Goal: Communication & Community: Answer question/provide support

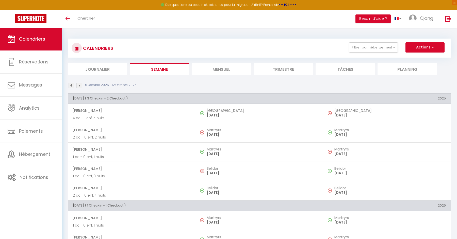
click at [218, 69] on li "Mensuel" at bounding box center [221, 69] width 59 height 12
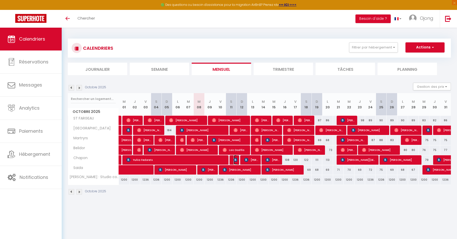
click at [235, 158] on img at bounding box center [236, 160] width 4 height 4
select select "OK"
select select "KO"
select select "0"
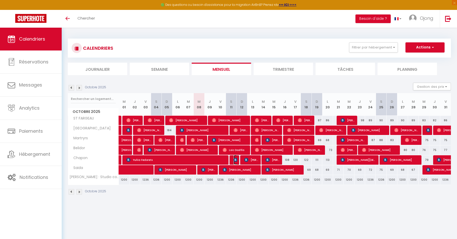
select select "1"
select select
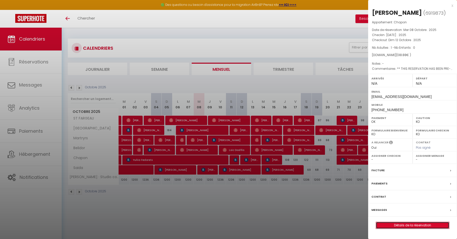
click at [415, 223] on link "Détails de la réservation" at bounding box center [412, 225] width 73 height 7
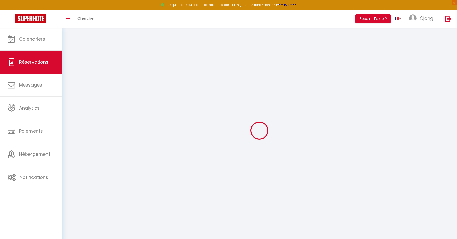
select select
checkbox input "false"
select select
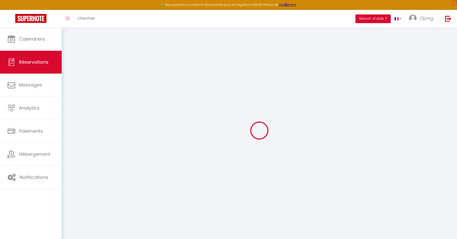
checkbox input "false"
type textarea "** THIS RESERVATION HAS BEEN PRE-PAID ** Je voyage pour affaires et il est poss…"
type input "0.88"
select select
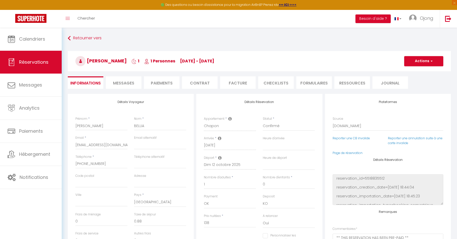
checkbox input "false"
select select
click at [240, 84] on li "Facture" at bounding box center [238, 82] width 36 height 12
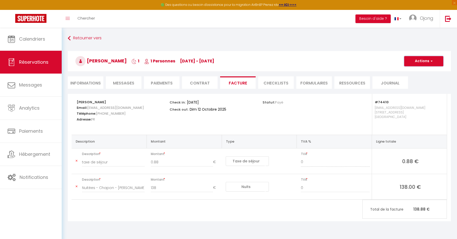
click at [435, 61] on button "Actions" at bounding box center [423, 61] width 39 height 10
click at [419, 80] on link "Aperçu et éditer" at bounding box center [420, 79] width 43 height 7
click at [419, 61] on button "Actions" at bounding box center [423, 61] width 39 height 10
click at [417, 74] on link "Enregistrer" at bounding box center [420, 72] width 43 height 7
click at [427, 61] on button "Actions" at bounding box center [423, 61] width 39 height 10
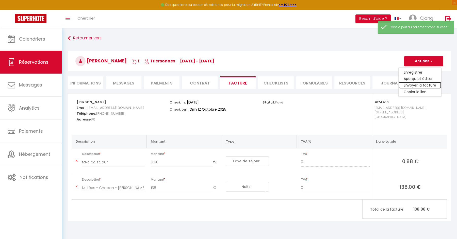
click at [420, 85] on link "Envoyer la facture" at bounding box center [420, 85] width 43 height 7
type input "obelli.772765@guest.booking.com"
select select "fr"
type input "Votre facture 6919873 - Chapon"
type textarea "Bonjour, Voici le lien pour télécharger votre facture : https://superhote.com/a…"
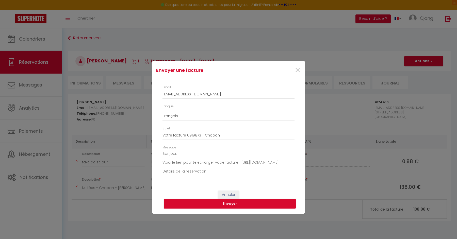
click at [228, 168] on textarea "Bonjour, Voici le lien pour télécharger votre facture : https://superhote.com/a…" at bounding box center [228, 163] width 132 height 26
drag, startPoint x: 163, startPoint y: 168, endPoint x: 254, endPoint y: 168, distance: 91.1
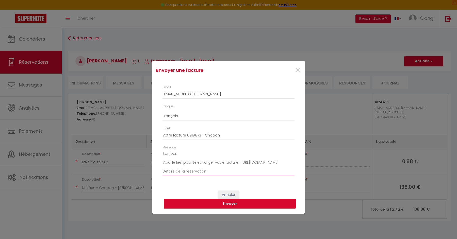
click at [254, 168] on textarea "Bonjour, Voici le lien pour télécharger votre facture : https://superhote.com/a…" at bounding box center [228, 163] width 132 height 26
click at [233, 203] on button "Envoyer" at bounding box center [230, 204] width 132 height 10
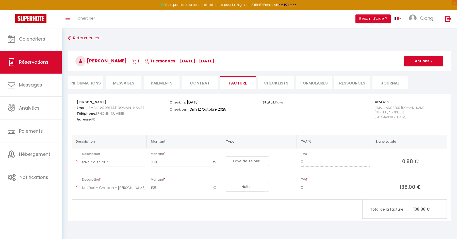
click at [122, 81] on span "Messages" at bounding box center [123, 83] width 21 height 6
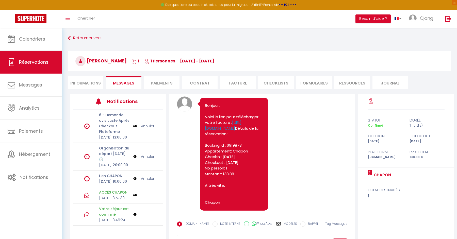
scroll to position [1043, 0]
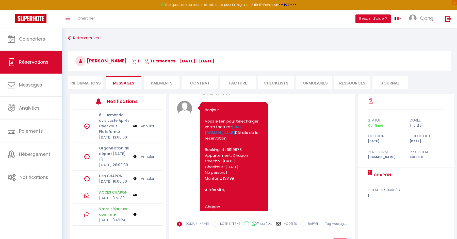
drag, startPoint x: 203, startPoint y: 121, endPoint x: 261, endPoint y: 126, distance: 57.9
click at [261, 126] on div "Bonjour, Voici le lien pour télécharger votre facture : https://superhote.com/a…" at bounding box center [234, 158] width 68 height 113
copy link "https://superhote.com/applink/invoice/xluSsPSUUA"
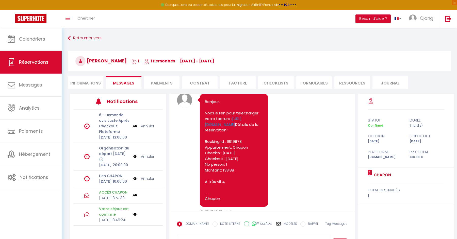
scroll to position [1052, 0]
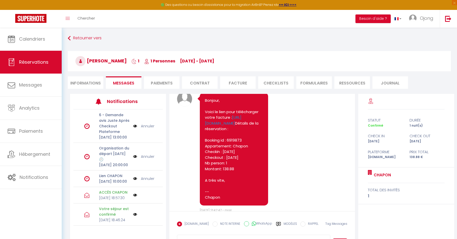
click at [227, 186] on pre "Bonjour, Voici le lien pour télécharger votre facture : https://superhote.com/a…" at bounding box center [234, 149] width 58 height 103
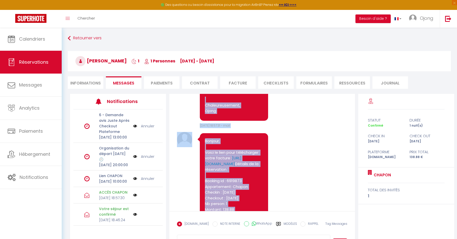
scroll to position [1005, 0]
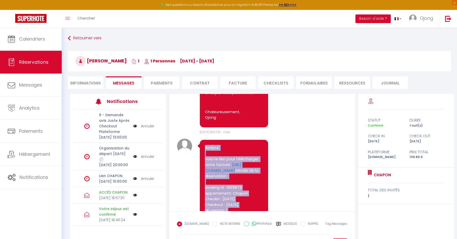
drag, startPoint x: 230, startPoint y: 179, endPoint x: 203, endPoint y: 138, distance: 49.5
click at [203, 140] on div "Bonjour, Voici le lien pour télécharger votre facture : https://superhote.com/a…" at bounding box center [234, 196] width 68 height 113
copy pre "Bonjour, Voici le lien pour télécharger votre facture : https://superhote.com/a…"
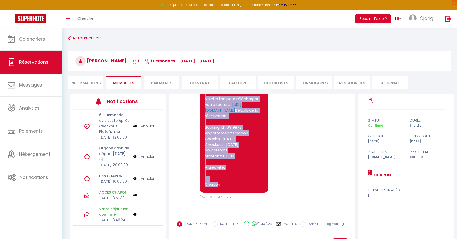
scroll to position [27, 0]
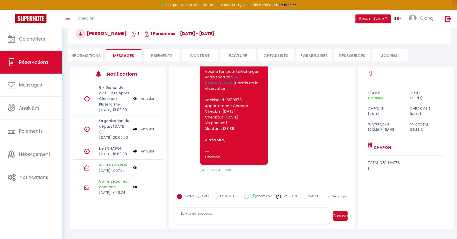
click at [260, 214] on textarea at bounding box center [253, 216] width 153 height 18
paste textarea "Bonjour, Voici le lien pour télécharger votre facture : https://superhote.com/a…"
type textarea "Bonjour, Voici le lien pour télécharger votre facture : https://superhote.com/a…"
click at [340, 216] on button "Envoyer" at bounding box center [340, 216] width 14 height 10
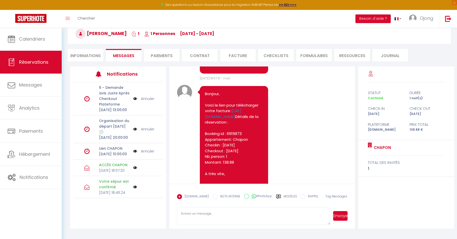
scroll to position [1185, 0]
